Goal: Information Seeking & Learning: Learn about a topic

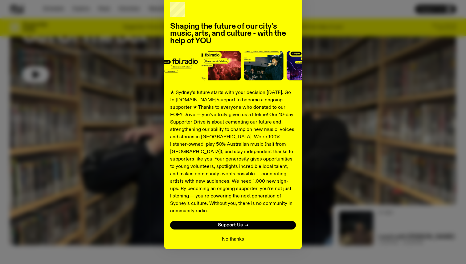
scroll to position [41, 0]
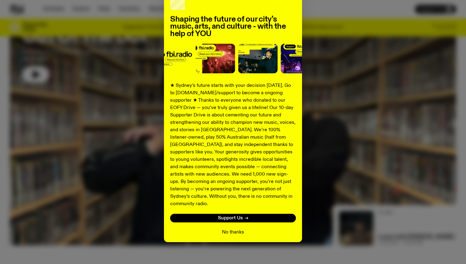
click at [228, 229] on button "No thanks" at bounding box center [233, 232] width 22 height 7
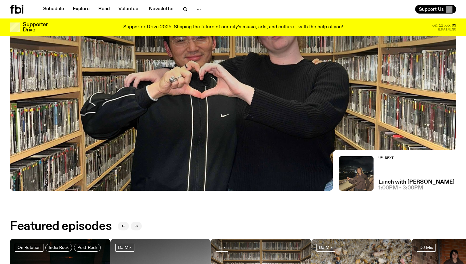
scroll to position [0, 0]
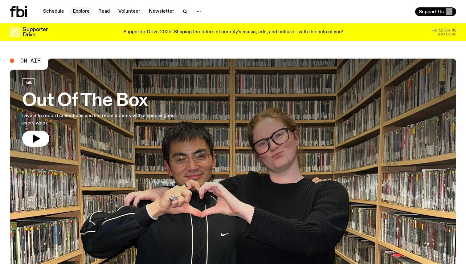
click at [80, 11] on link "Explore" at bounding box center [81, 11] width 24 height 9
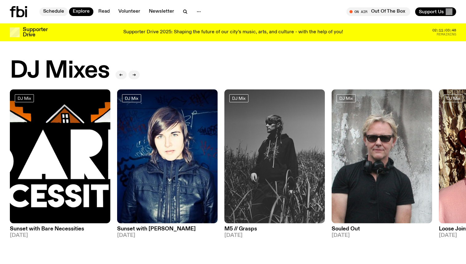
click at [60, 7] on link "Schedule" at bounding box center [53, 11] width 28 height 9
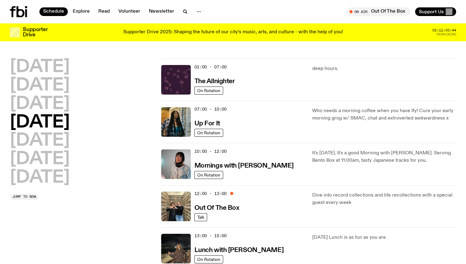
click at [190, 15] on nav "Schedule Explore Read Volunteer Newsletter" at bounding box center [122, 11] width 166 height 9
click at [193, 15] on button "button" at bounding box center [199, 11] width 12 height 9
click at [193, 32] on link "Contact" at bounding box center [198, 35] width 31 height 9
click at [40, 140] on h2 "[DATE]" at bounding box center [40, 140] width 60 height 17
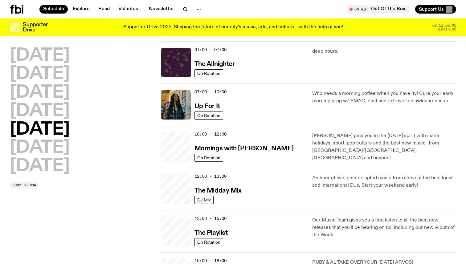
scroll to position [17, 0]
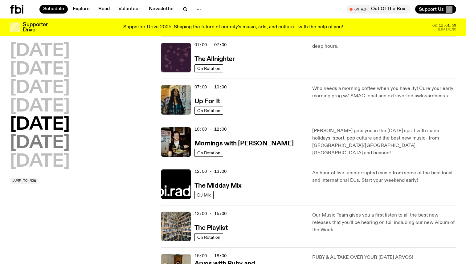
click at [58, 144] on h2 "[DATE]" at bounding box center [40, 143] width 60 height 17
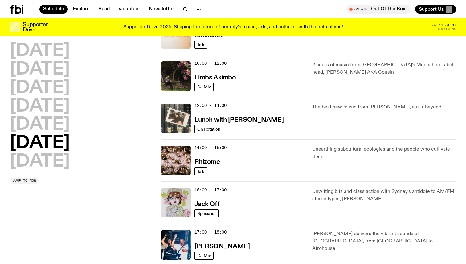
scroll to position [0, 0]
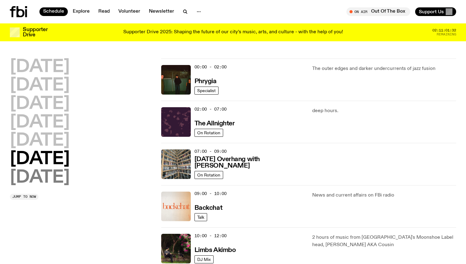
click at [51, 174] on h2 "[DATE]" at bounding box center [40, 177] width 60 height 17
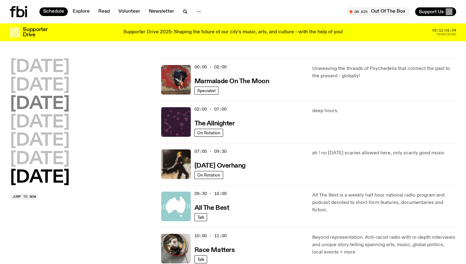
click at [69, 102] on h2 "[DATE]" at bounding box center [40, 104] width 60 height 17
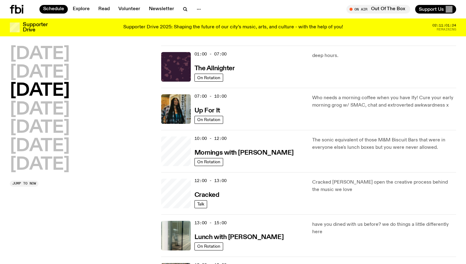
scroll to position [17, 0]
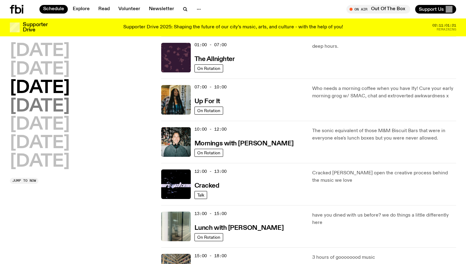
click at [59, 103] on h2 "[DATE]" at bounding box center [40, 106] width 60 height 17
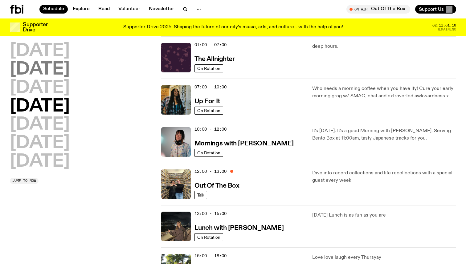
click at [55, 70] on h2 "[DATE]" at bounding box center [40, 69] width 60 height 17
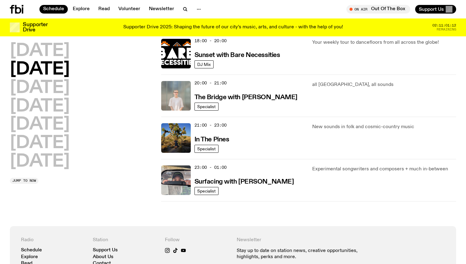
scroll to position [274, 0]
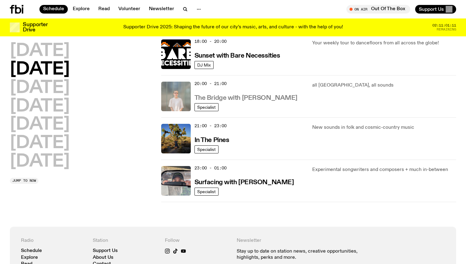
click at [244, 100] on h3 "The Bridge with [PERSON_NAME]" at bounding box center [246, 98] width 103 height 6
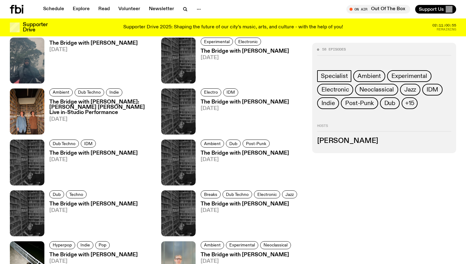
scroll to position [865, 0]
click at [201, 9] on button "button" at bounding box center [199, 9] width 12 height 9
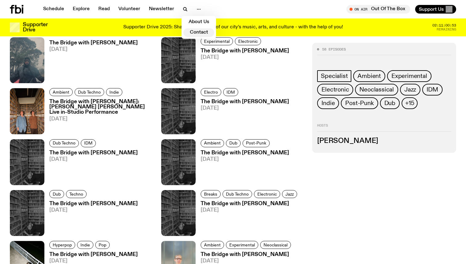
click at [194, 34] on link "Contact" at bounding box center [198, 32] width 31 height 9
